Goal: Information Seeking & Learning: Learn about a topic

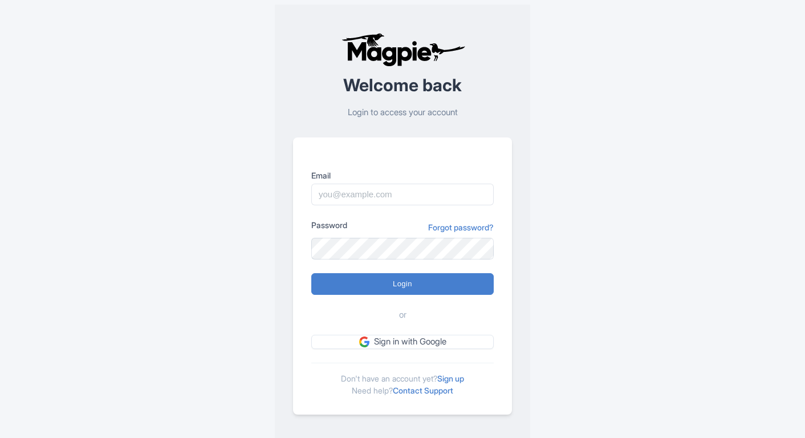
type input "skronwitter@graylinetoronto.tours"
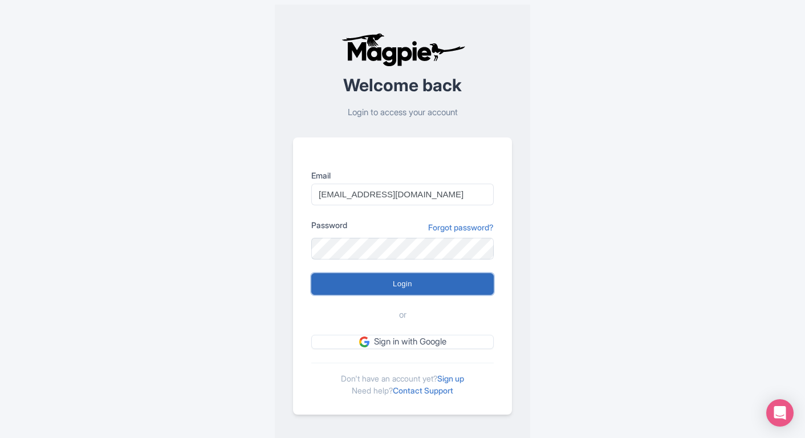
click at [438, 287] on input "Login" at bounding box center [402, 284] width 182 height 22
type input "Logging in..."
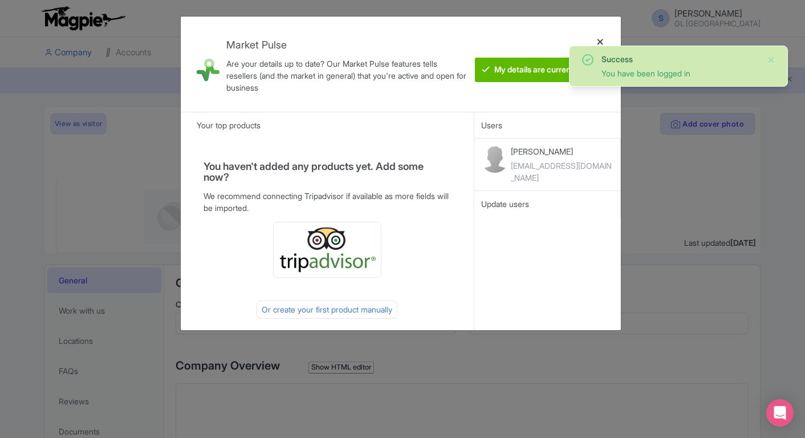
click at [599, 40] on div at bounding box center [599, 64] width 27 height 77
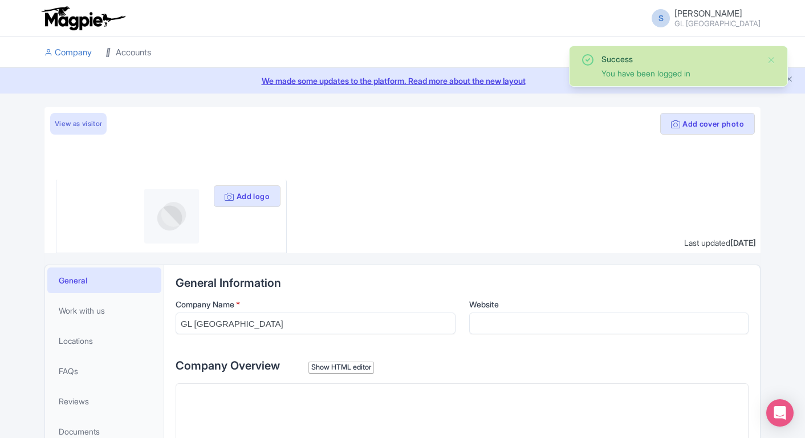
click at [130, 51] on link "Accounts" at bounding box center [128, 52] width 46 height 31
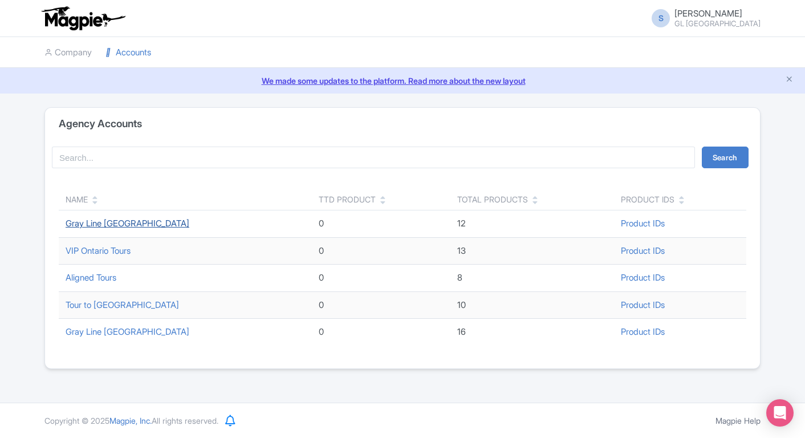
click at [126, 224] on link "Gray Line [GEOGRAPHIC_DATA]" at bounding box center [128, 223] width 124 height 11
click at [135, 51] on link "Accounts" at bounding box center [128, 52] width 46 height 31
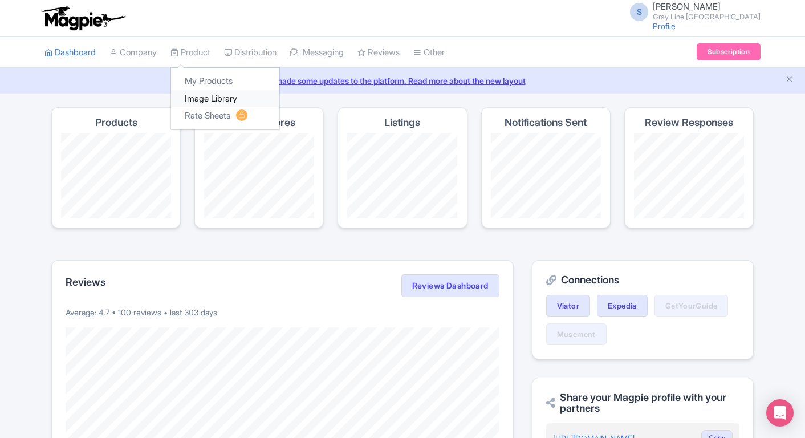
click at [210, 96] on link "Image Library" at bounding box center [225, 99] width 108 height 18
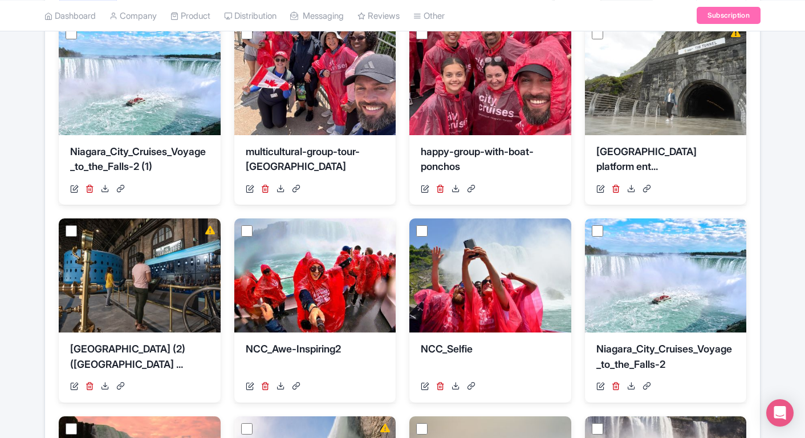
scroll to position [207, 0]
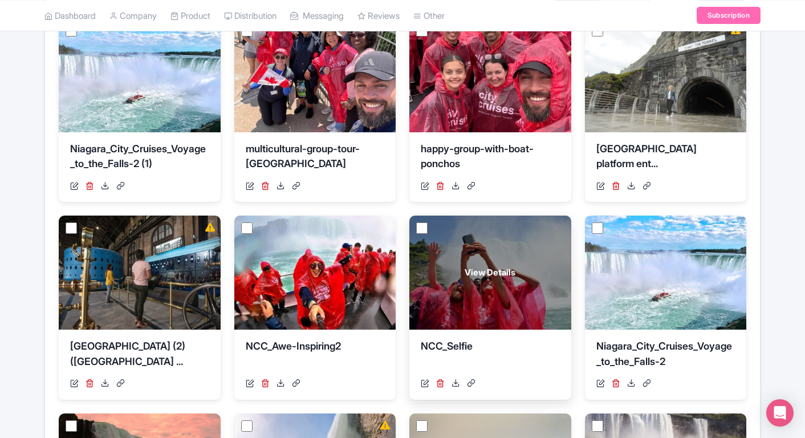
click at [473, 304] on div "View Details" at bounding box center [490, 272] width 162 height 114
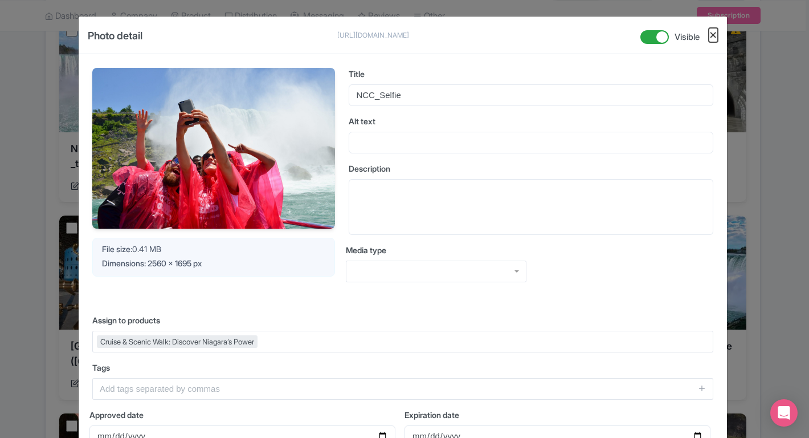
click at [711, 34] on button "Close" at bounding box center [713, 35] width 9 height 14
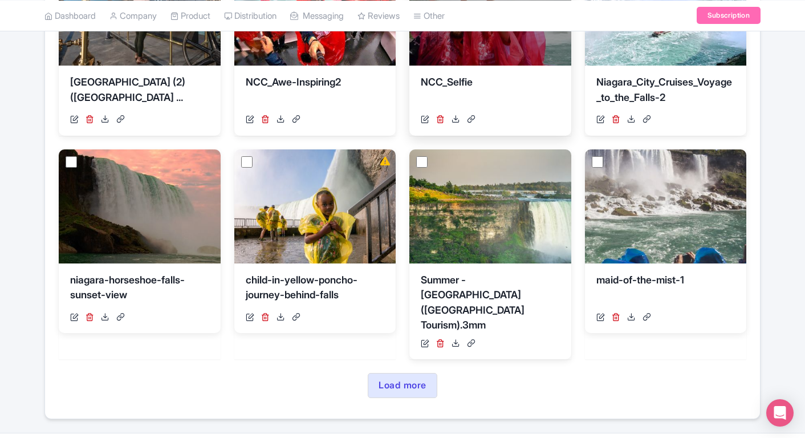
scroll to position [473, 0]
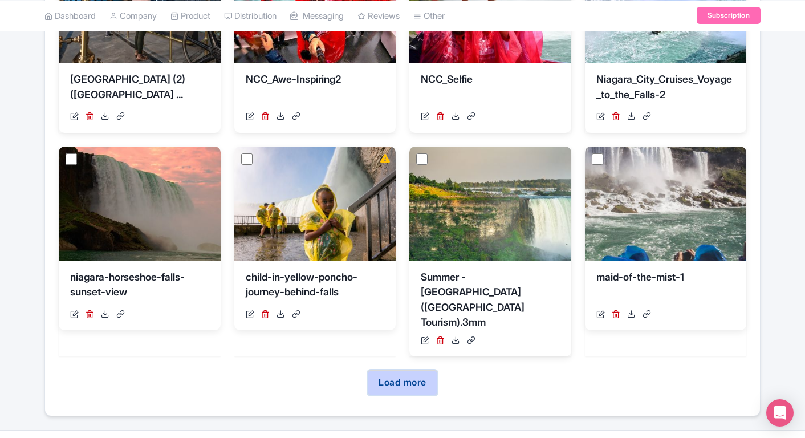
click at [404, 370] on link "Load more" at bounding box center [402, 382] width 69 height 25
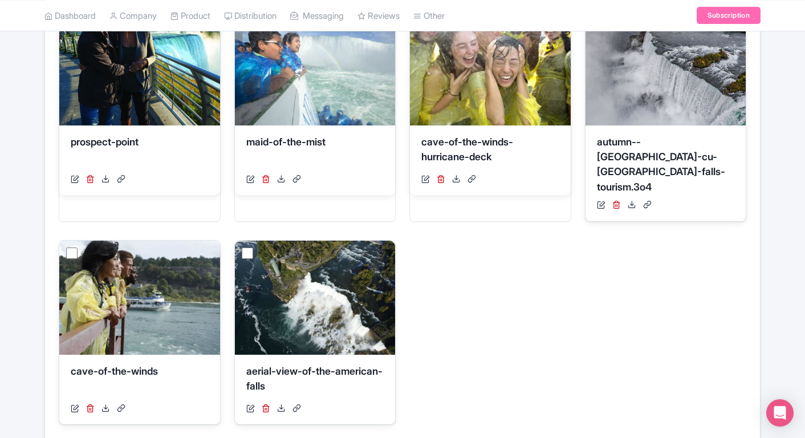
scroll to position [1095, 0]
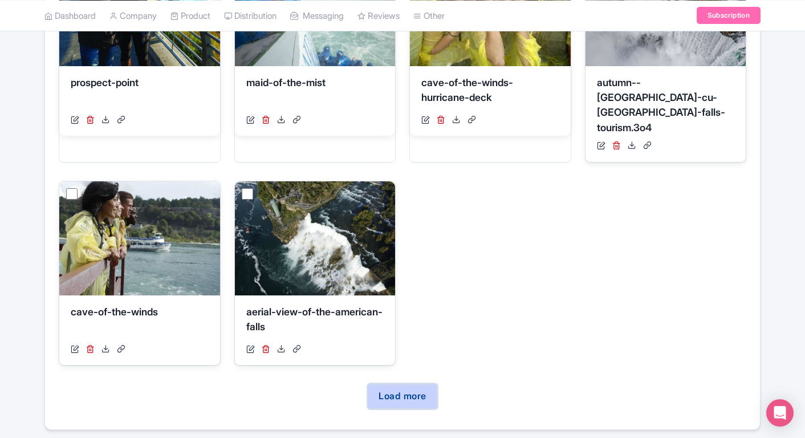
click at [430, 383] on link "Load more" at bounding box center [402, 395] width 69 height 25
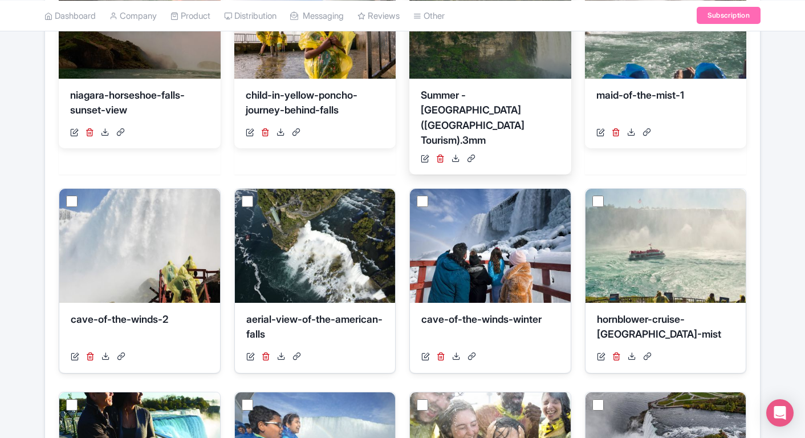
scroll to position [542, 0]
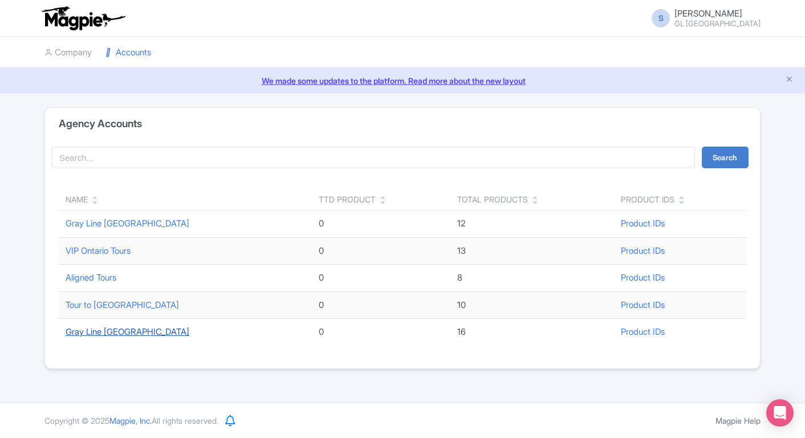
click at [117, 328] on link "Gray Line [GEOGRAPHIC_DATA]" at bounding box center [128, 331] width 124 height 11
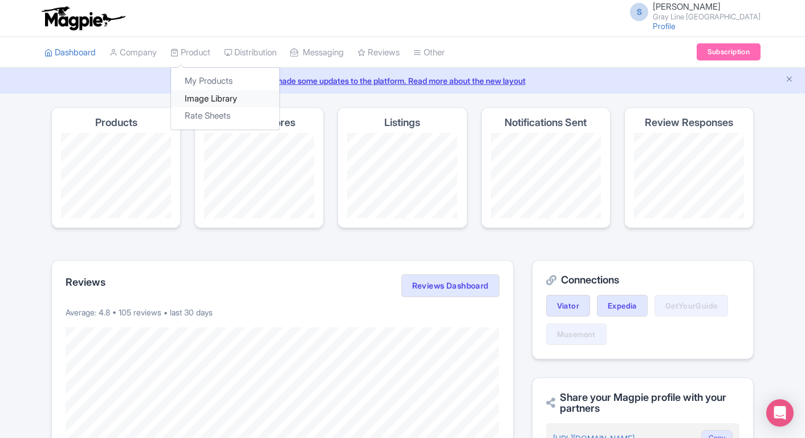
click at [213, 102] on link "Image Library" at bounding box center [225, 99] width 108 height 18
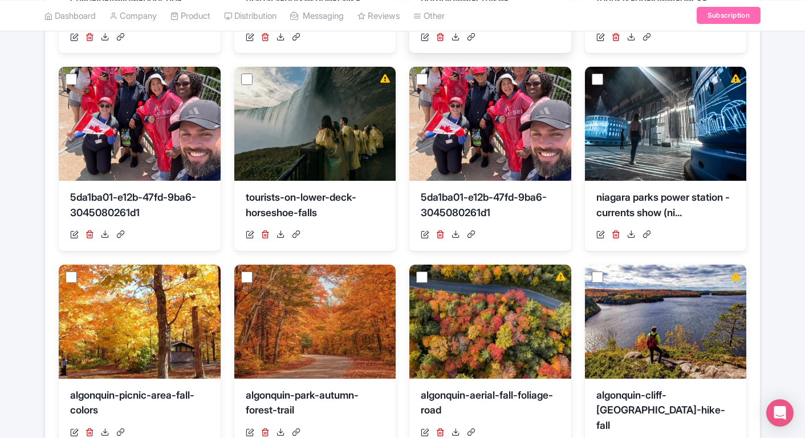
scroll to position [475, 0]
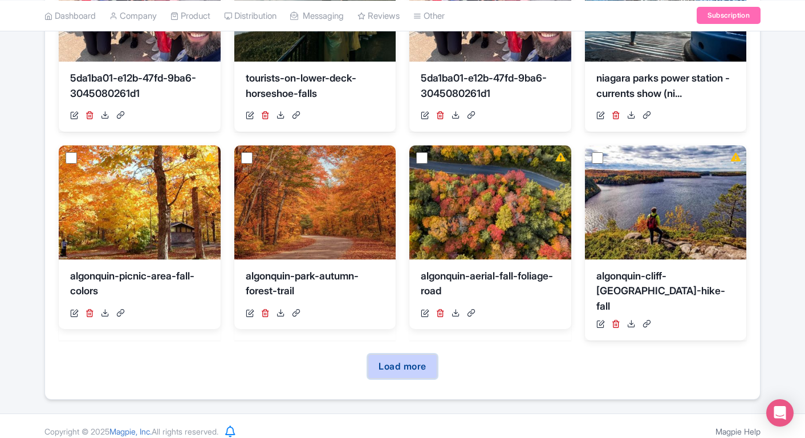
click at [424, 356] on link "Load more" at bounding box center [402, 366] width 69 height 25
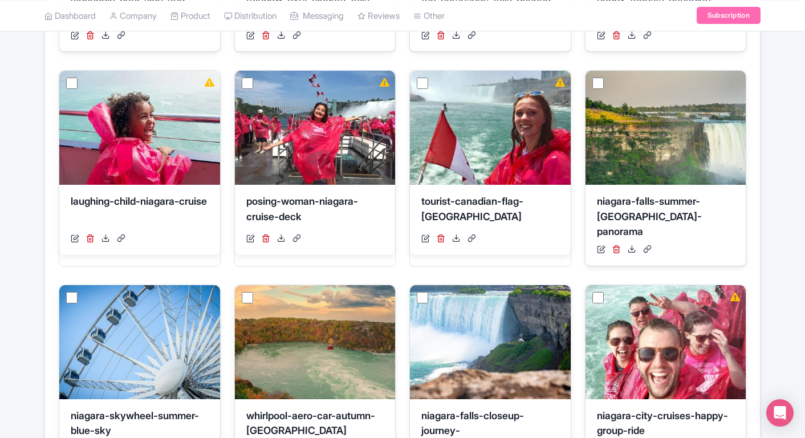
scroll to position [972, 0]
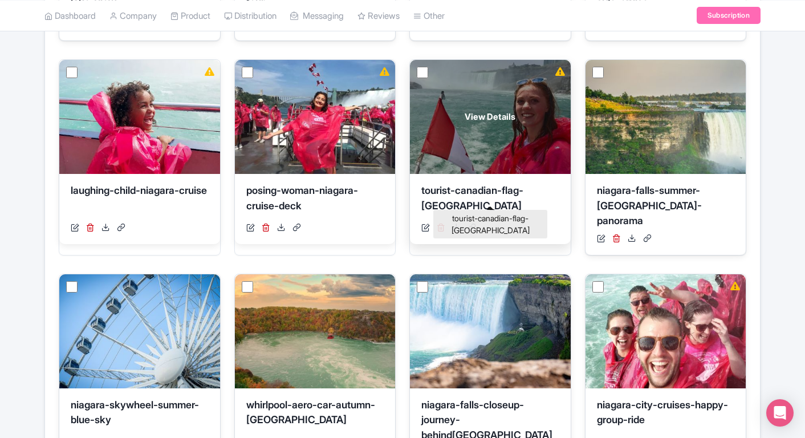
click at [489, 183] on div "tourist-canadian-flag-niagara-falls" at bounding box center [490, 200] width 138 height 34
click at [493, 129] on div "View Details" at bounding box center [490, 117] width 161 height 114
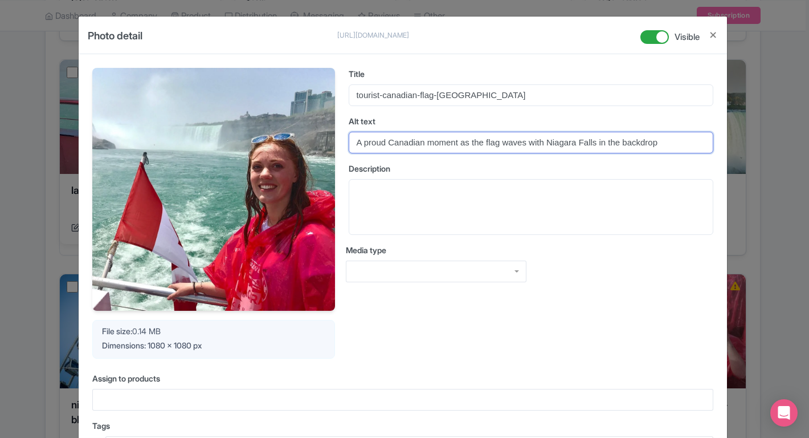
drag, startPoint x: 662, startPoint y: 143, endPoint x: 255, endPoint y: 142, distance: 406.8
click at [255, 142] on div "Your Image is being upscaled File size: 0.14 MB Dimensions: 1080 x 1080 px Titl…" at bounding box center [402, 213] width 621 height 291
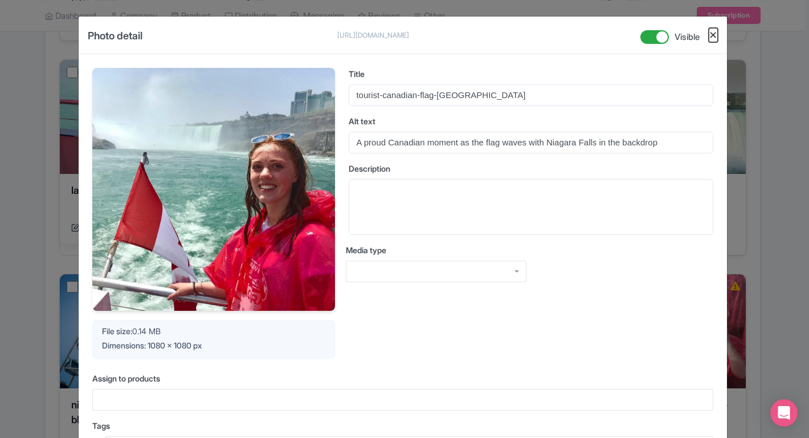
click at [711, 33] on button "Close" at bounding box center [713, 35] width 9 height 14
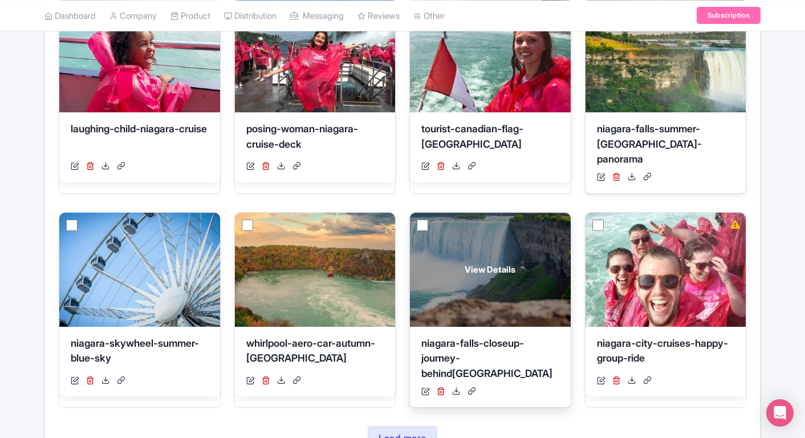
scroll to position [1084, 0]
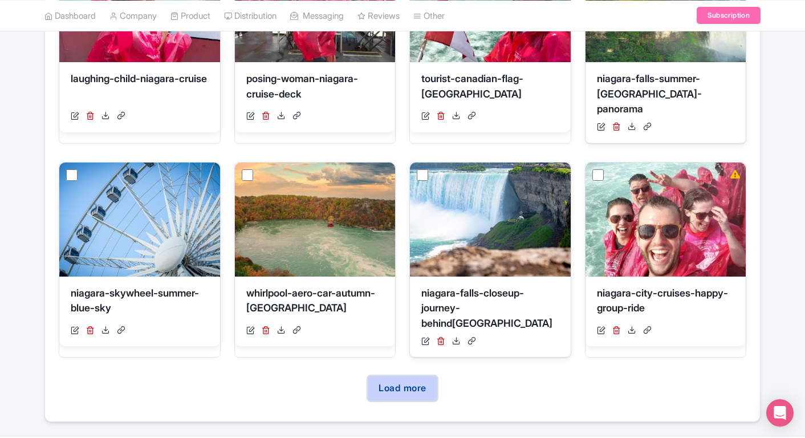
click at [424, 375] on link "Load more" at bounding box center [402, 387] width 69 height 25
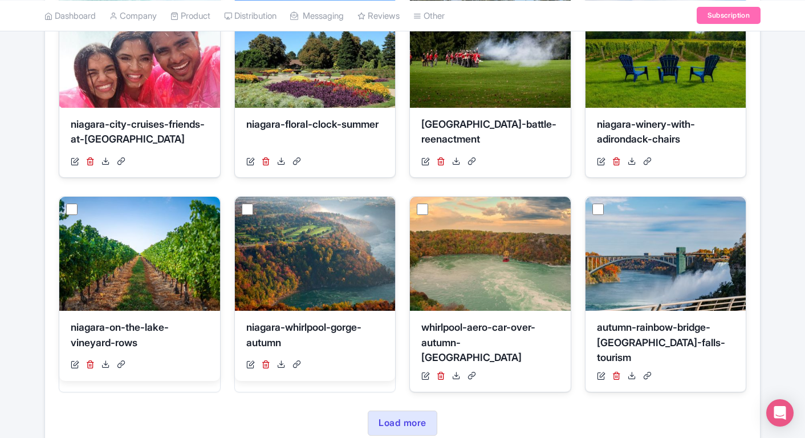
scroll to position [1693, 0]
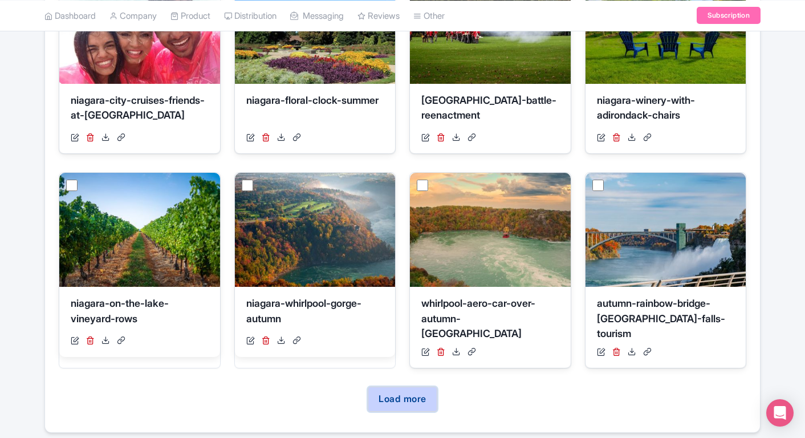
click at [401, 386] on link "Load more" at bounding box center [402, 398] width 69 height 25
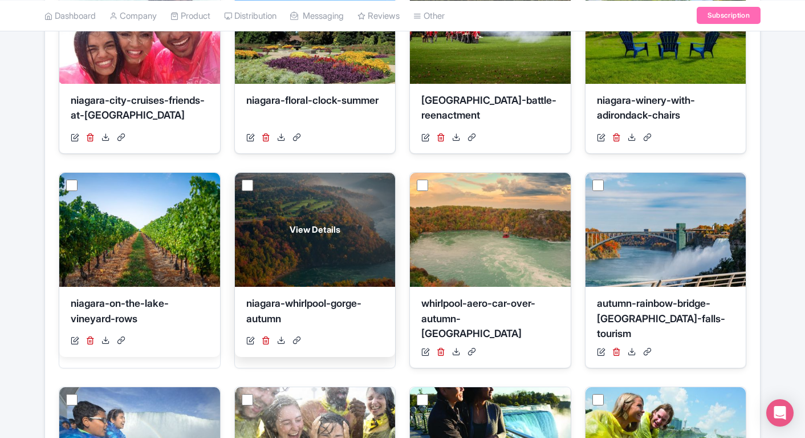
click at [345, 231] on div "View Details" at bounding box center [315, 230] width 161 height 114
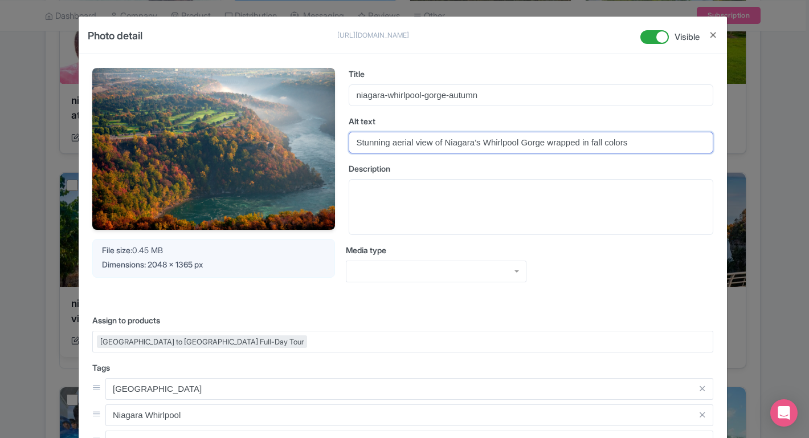
drag, startPoint x: 660, startPoint y: 141, endPoint x: 271, endPoint y: 140, distance: 389.7
click at [271, 140] on div "Your Image is being upscaled File size: 0.45 MB Dimensions: 2048 x 1365 px Titl…" at bounding box center [402, 184] width 621 height 232
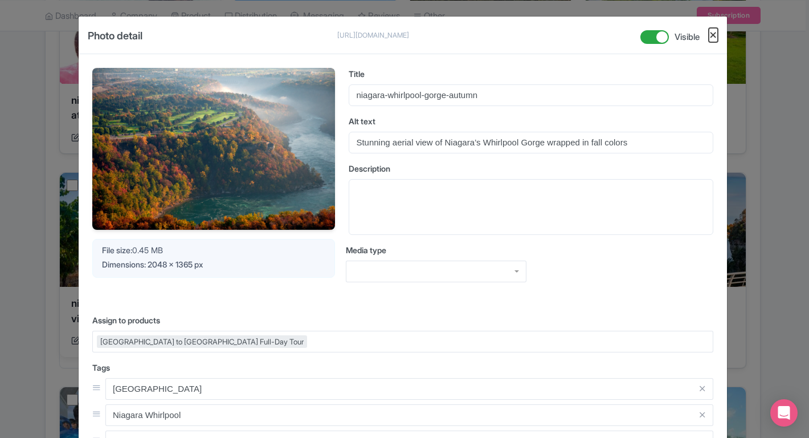
click at [712, 35] on button "Close" at bounding box center [713, 35] width 9 height 14
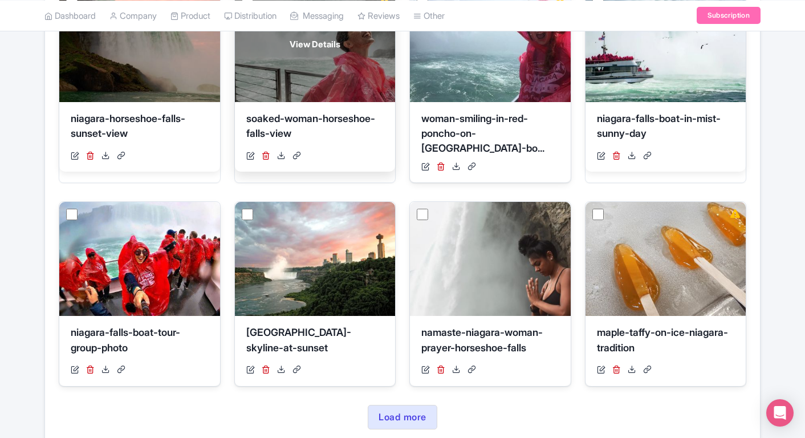
scroll to position [2314, 0]
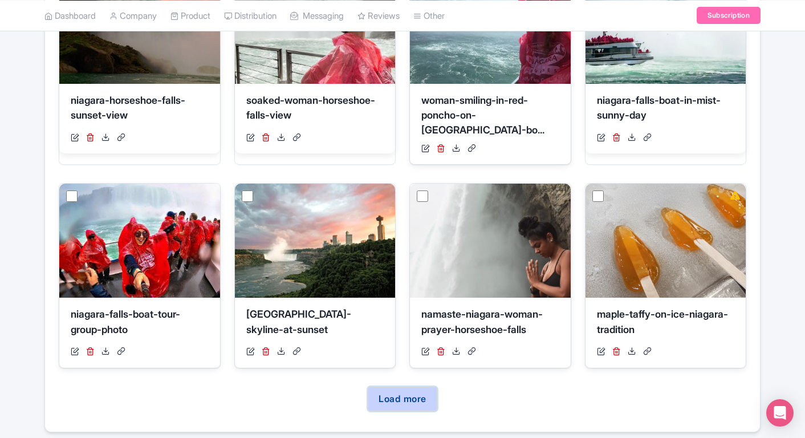
click at [407, 386] on link "Load more" at bounding box center [402, 398] width 69 height 25
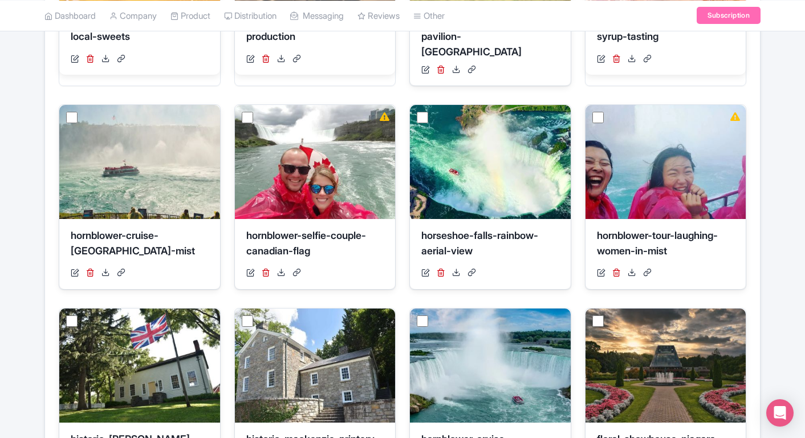
scroll to position [2815, 0]
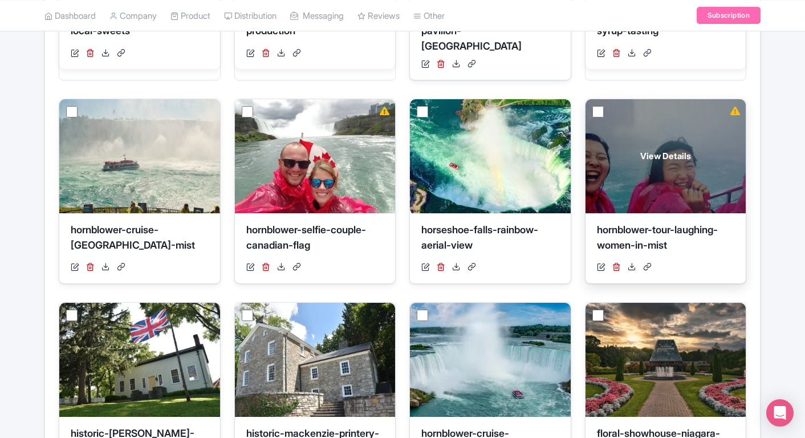
click at [673, 120] on div "View Details" at bounding box center [665, 156] width 161 height 114
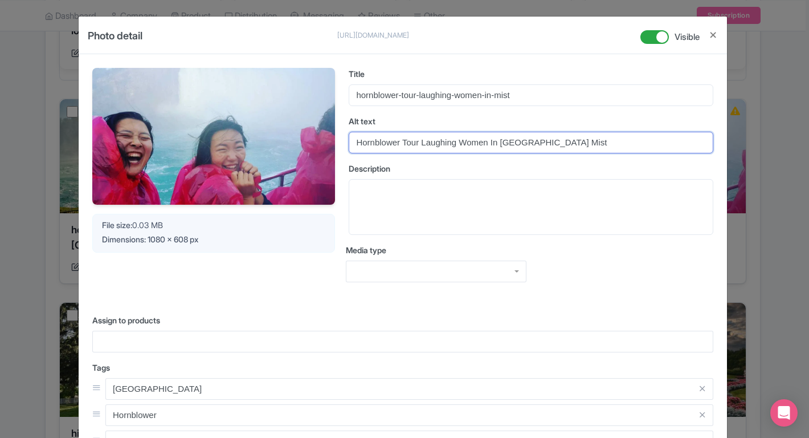
drag, startPoint x: 554, startPoint y: 145, endPoint x: 307, endPoint y: 145, distance: 247.9
click at [307, 145] on div "Your Image is being upscaled File size: 0.03 MB Dimensions: 1080 x 608 px Title…" at bounding box center [402, 184] width 621 height 232
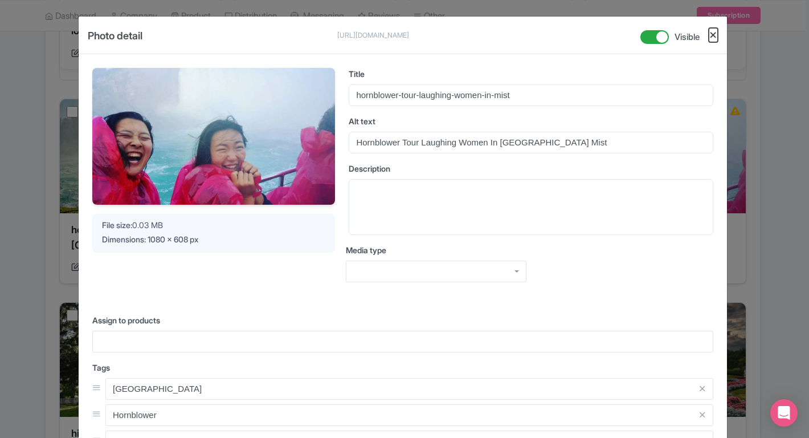
click at [712, 32] on button "Close" at bounding box center [713, 35] width 9 height 14
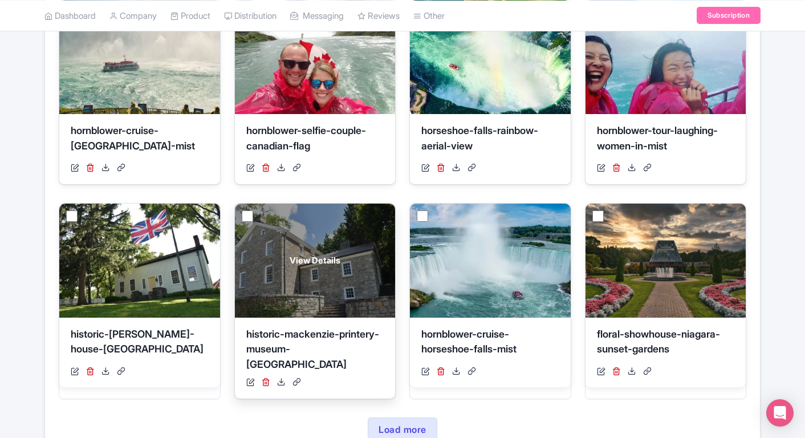
scroll to position [2923, 0]
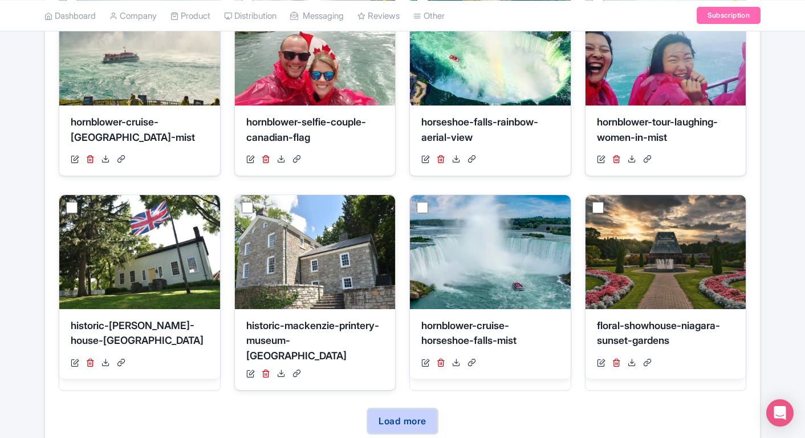
click at [392, 409] on link "Load more" at bounding box center [402, 421] width 69 height 25
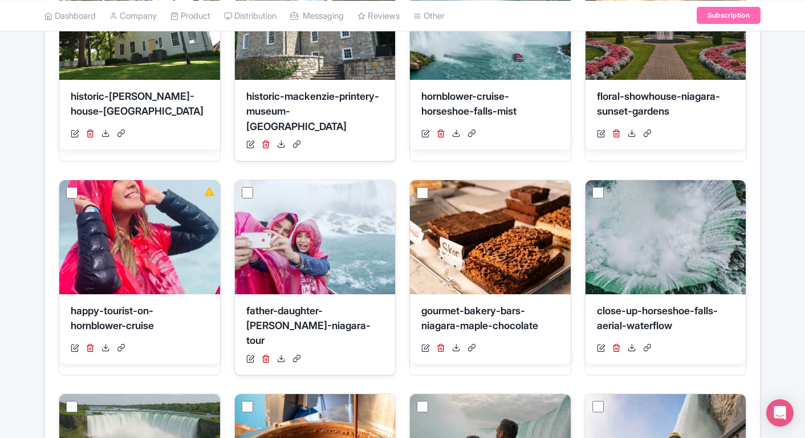
scroll to position [3153, 0]
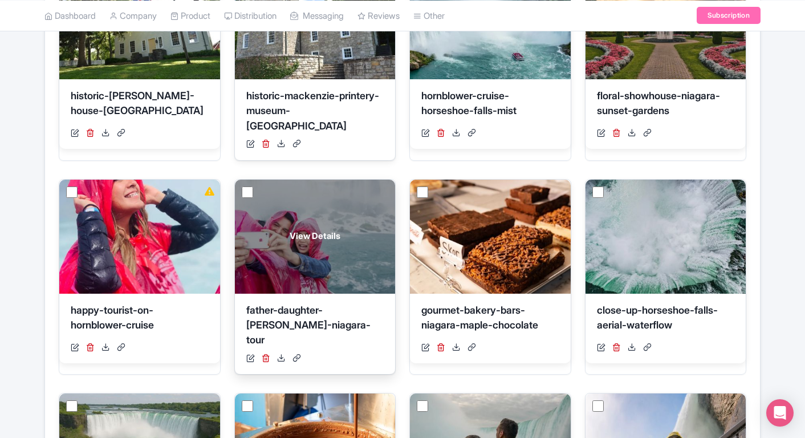
click at [297, 196] on div "View Details" at bounding box center [315, 236] width 161 height 114
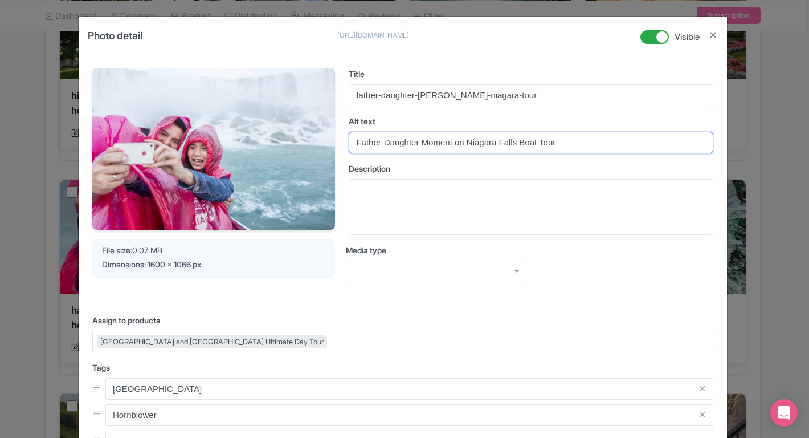
drag, startPoint x: 576, startPoint y: 142, endPoint x: 317, endPoint y: 134, distance: 259.4
click at [317, 134] on div "Your Image is being upscaled File size: 0.07 MB Dimensions: 1600 x 1066 px Titl…" at bounding box center [402, 184] width 621 height 232
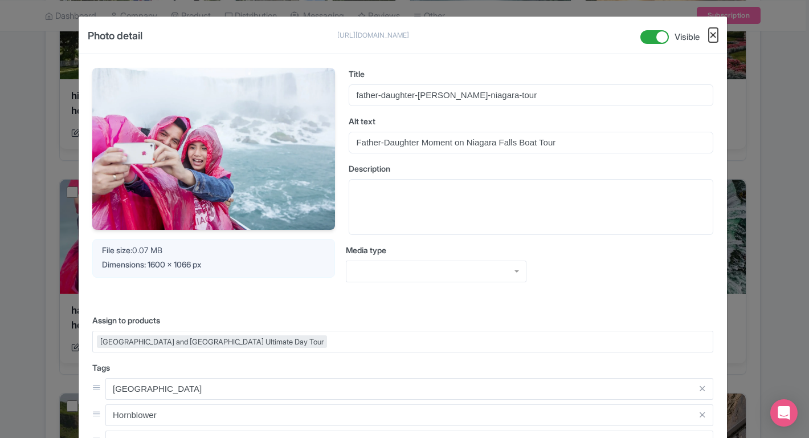
click at [709, 35] on button "Close" at bounding box center [713, 35] width 9 height 14
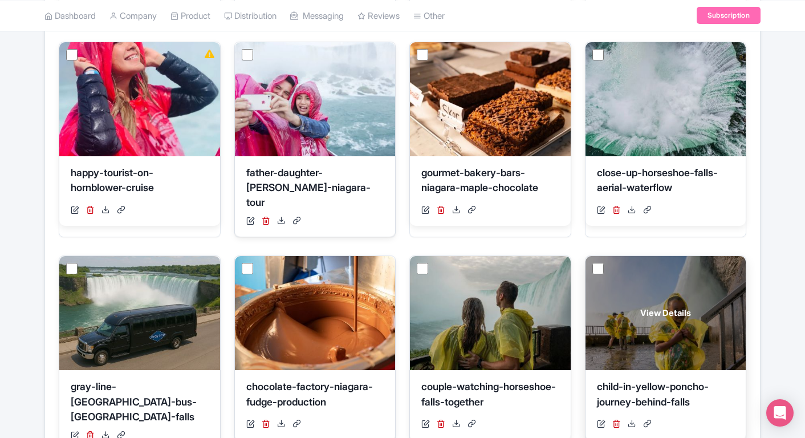
scroll to position [3329, 0]
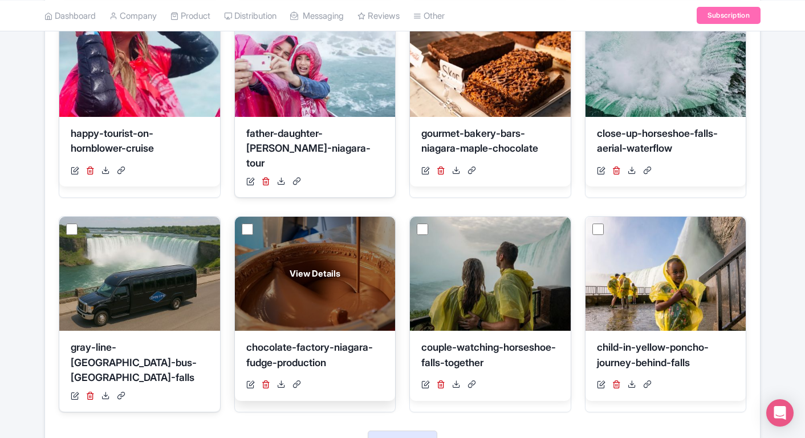
click at [310, 224] on div "View Details" at bounding box center [315, 274] width 161 height 114
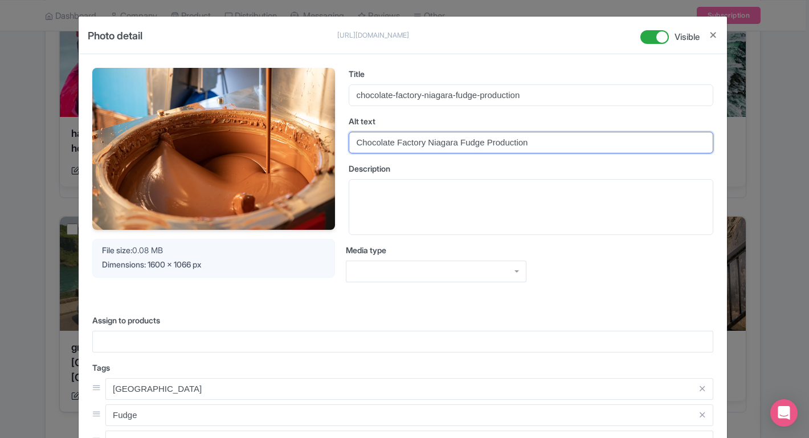
drag, startPoint x: 515, startPoint y: 146, endPoint x: 264, endPoint y: 145, distance: 250.7
click at [264, 145] on div "Your Image is being upscaled File size: 0.08 MB Dimensions: 1600 x 1066 px Titl…" at bounding box center [402, 184] width 621 height 232
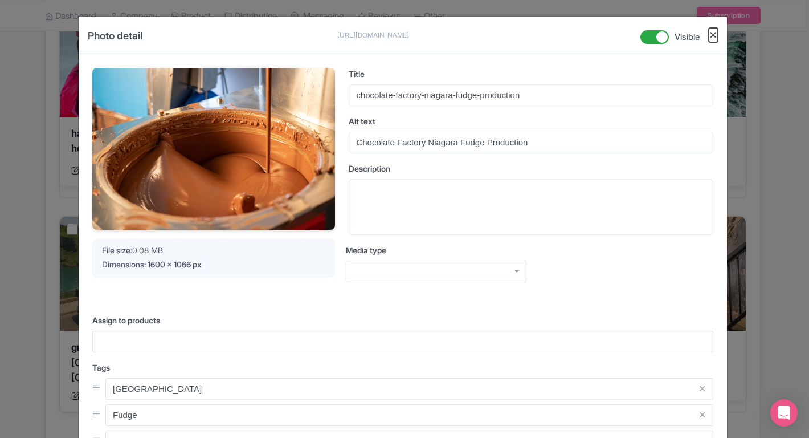
click at [711, 34] on button "Close" at bounding box center [713, 35] width 9 height 14
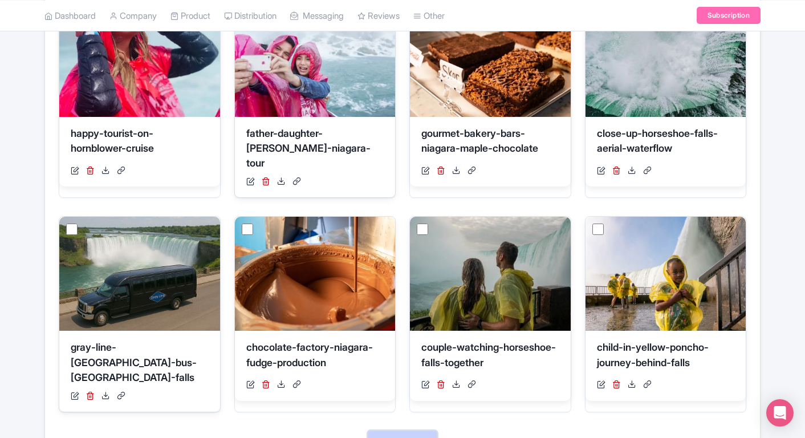
click at [432, 430] on link "Load more" at bounding box center [402, 442] width 69 height 25
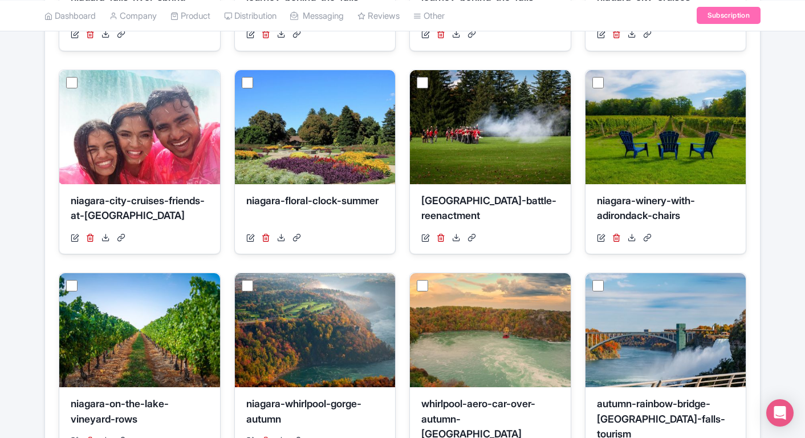
scroll to position [1578, 0]
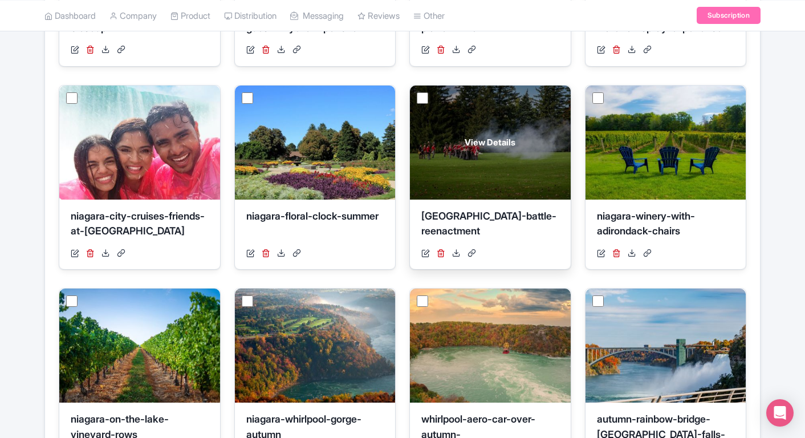
click at [458, 124] on div "View Details" at bounding box center [490, 142] width 161 height 114
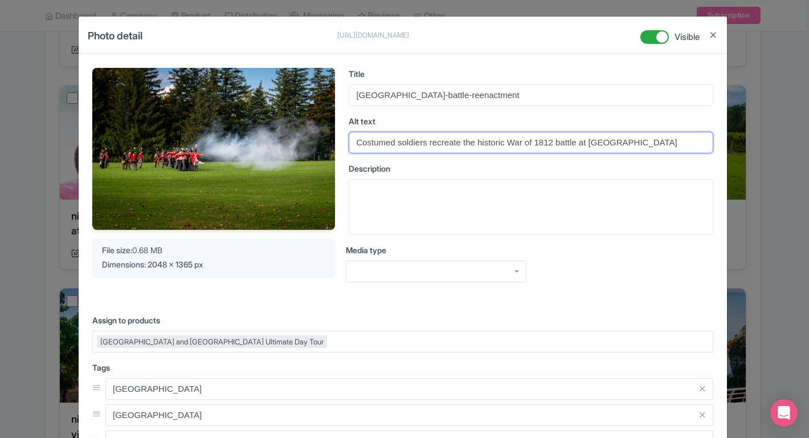
drag, startPoint x: 673, startPoint y: 142, endPoint x: 293, endPoint y: 140, distance: 380.6
click at [293, 140] on div "Your Image is being upscaled File size: 0.68 MB Dimensions: 2048 x 1365 px Titl…" at bounding box center [402, 184] width 621 height 232
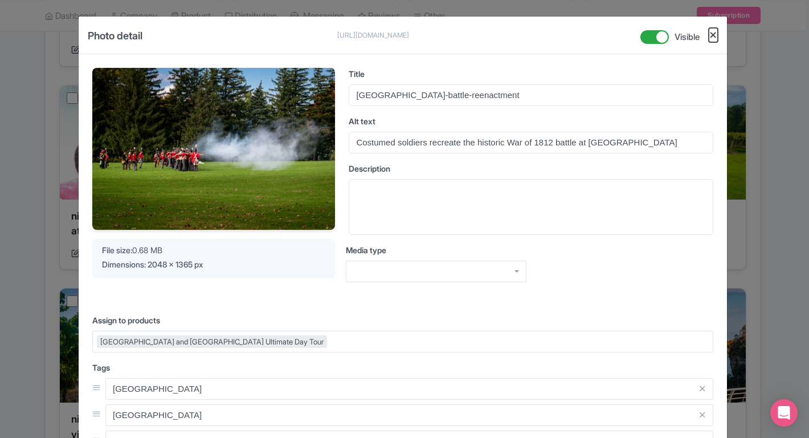
click at [712, 35] on button "Close" at bounding box center [713, 35] width 9 height 14
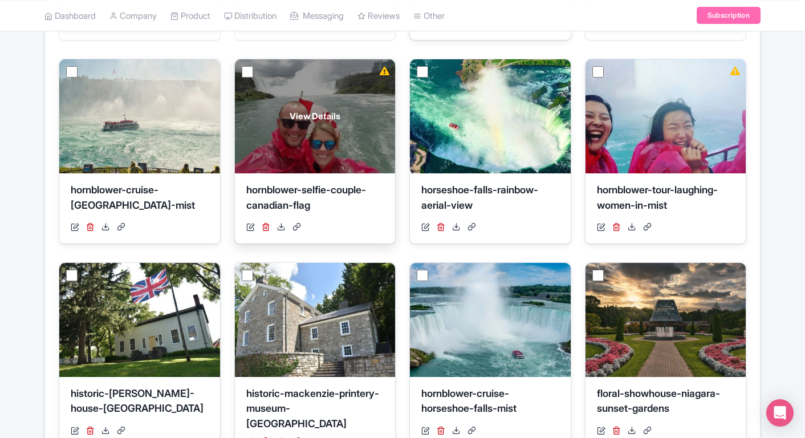
scroll to position [2853, 0]
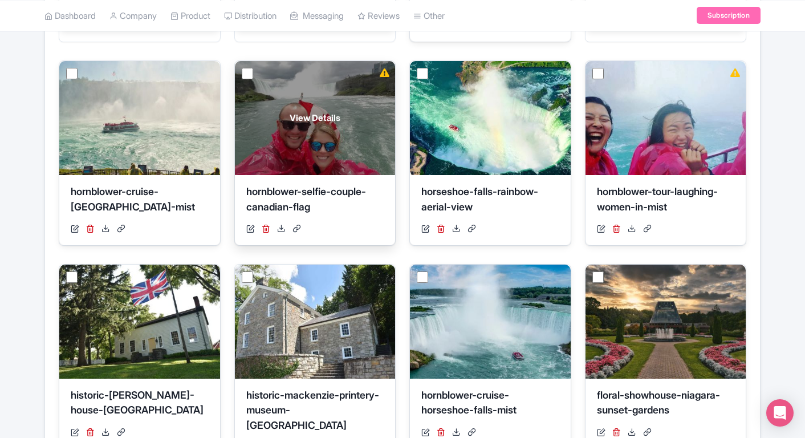
click at [299, 83] on div "View Details" at bounding box center [315, 118] width 161 height 114
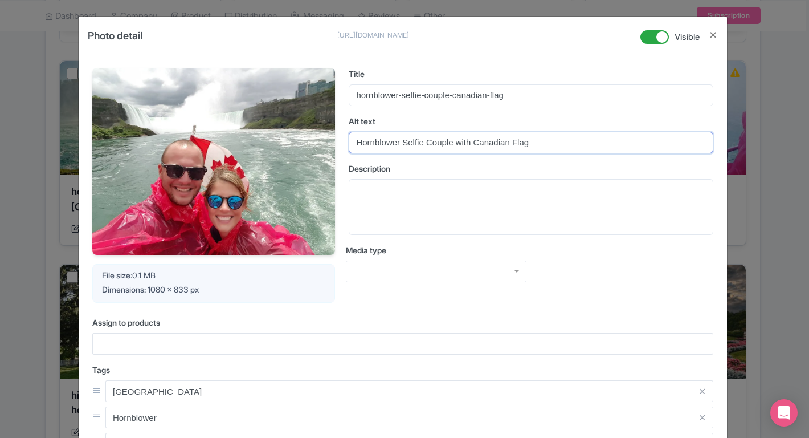
drag, startPoint x: 530, startPoint y: 141, endPoint x: 255, endPoint y: 141, distance: 274.6
click at [255, 141] on div "Your Image is being upscaled File size: 0.1 MB Dimensions: 1080 x 833 px Title …" at bounding box center [402, 185] width 621 height 235
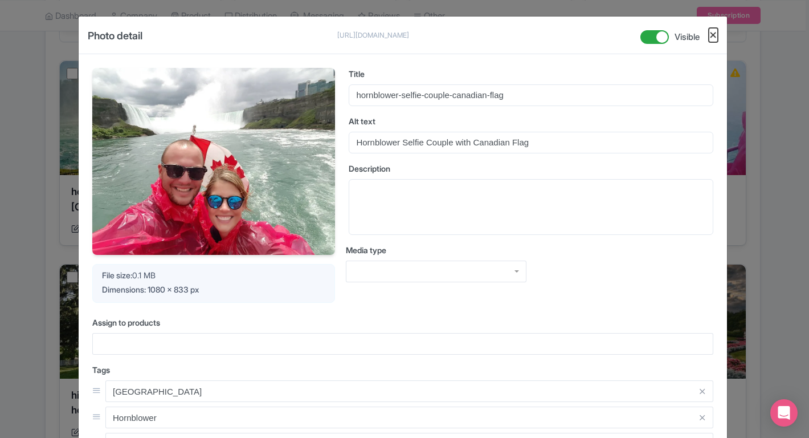
click at [709, 33] on button "Close" at bounding box center [713, 35] width 9 height 14
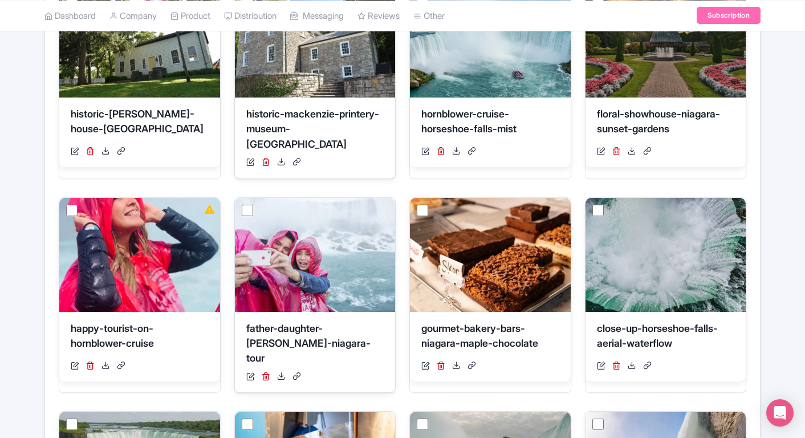
scroll to position [3137, 0]
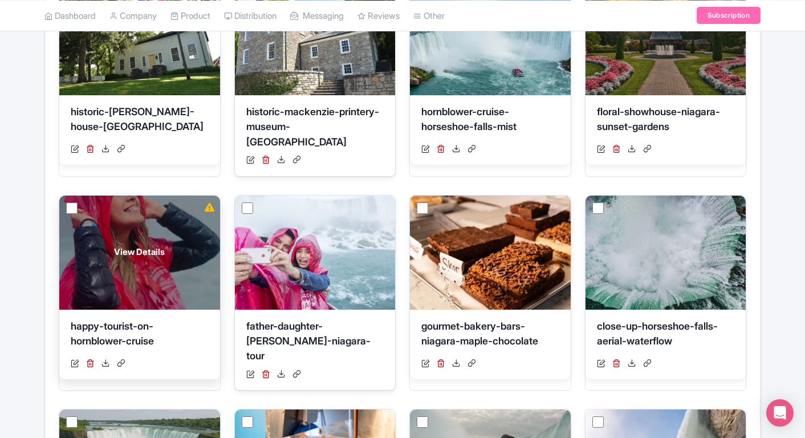
click at [175, 240] on div "View Details" at bounding box center [139, 252] width 161 height 114
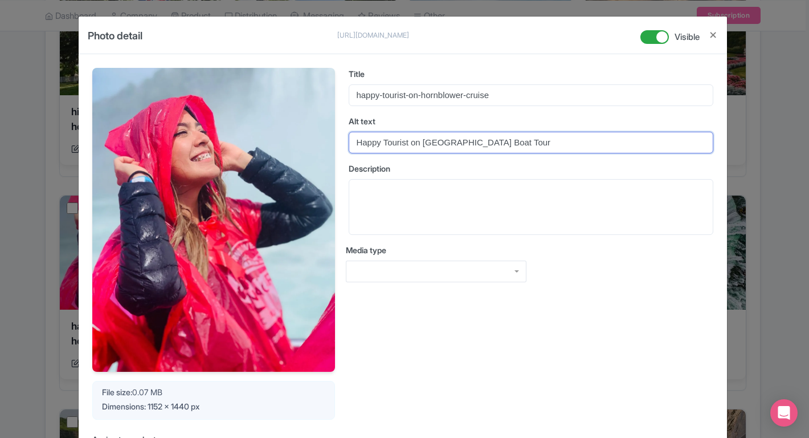
drag, startPoint x: 550, startPoint y: 148, endPoint x: 305, endPoint y: 146, distance: 245.0
click at [305, 146] on div "Your Image is being upscaled File size: 0.07 MB Dimensions: 1152 x 1440 px Titl…" at bounding box center [402, 244] width 621 height 352
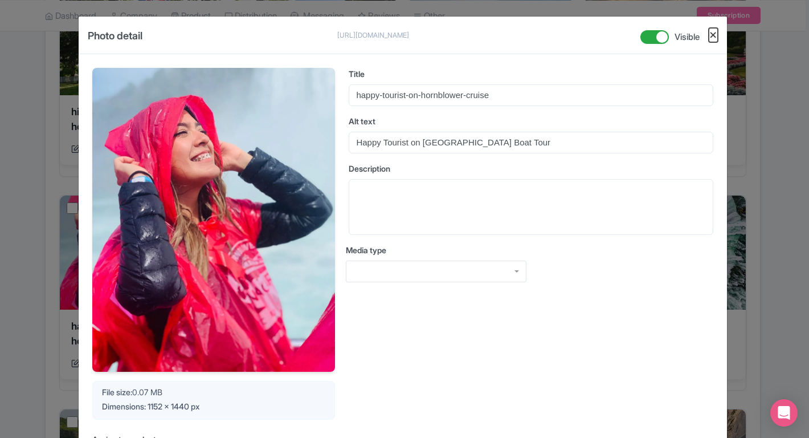
click at [711, 34] on button "Close" at bounding box center [713, 35] width 9 height 14
